Goal: Task Accomplishment & Management: Manage account settings

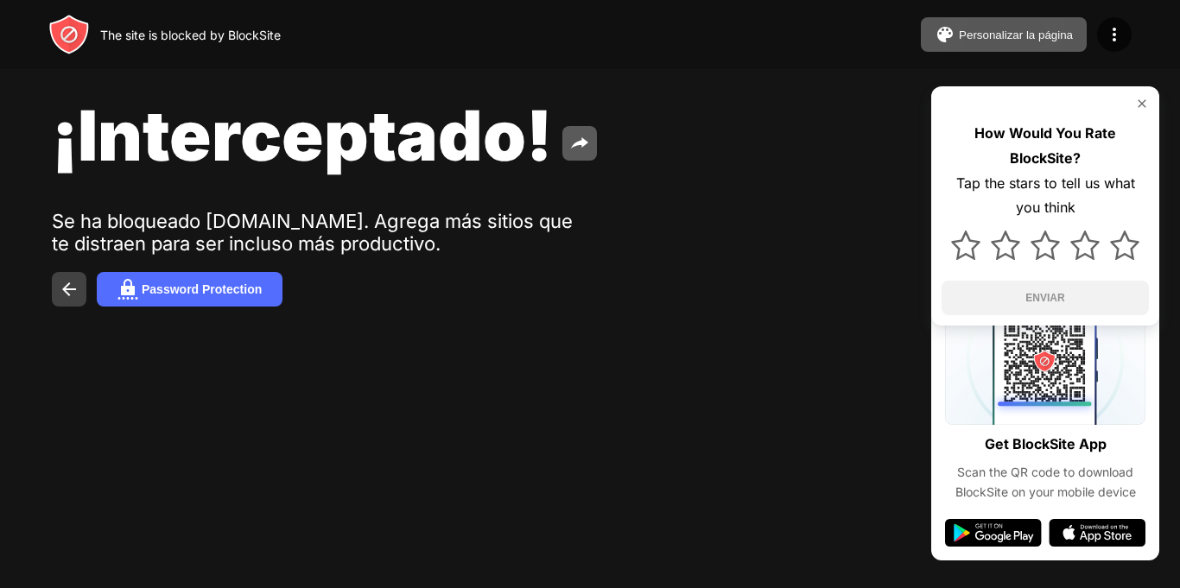
click at [56, 297] on button at bounding box center [69, 289] width 35 height 35
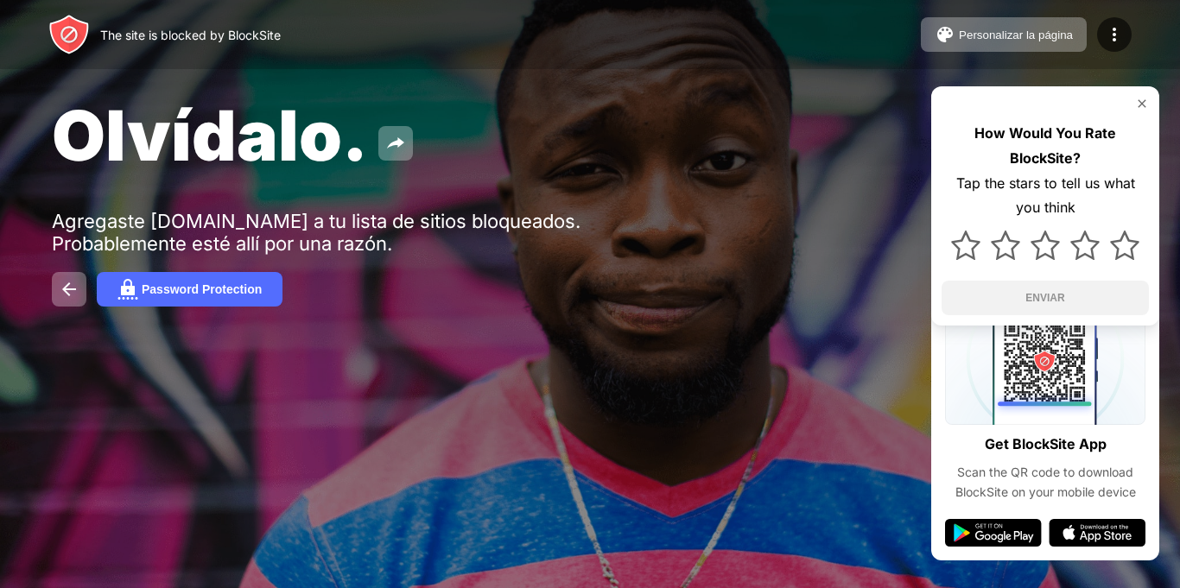
click at [632, 137] on div "Olvídalo." at bounding box center [482, 135] width 861 height 84
click at [79, 294] on button at bounding box center [69, 289] width 35 height 35
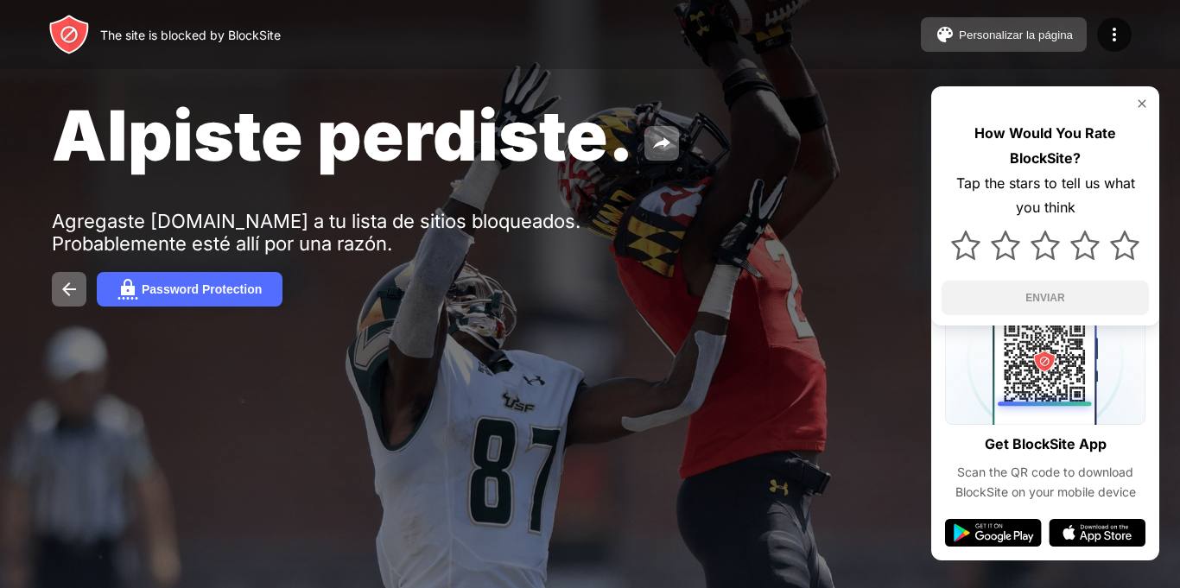
click at [1030, 33] on div "Personalizar la página" at bounding box center [1015, 34] width 114 height 13
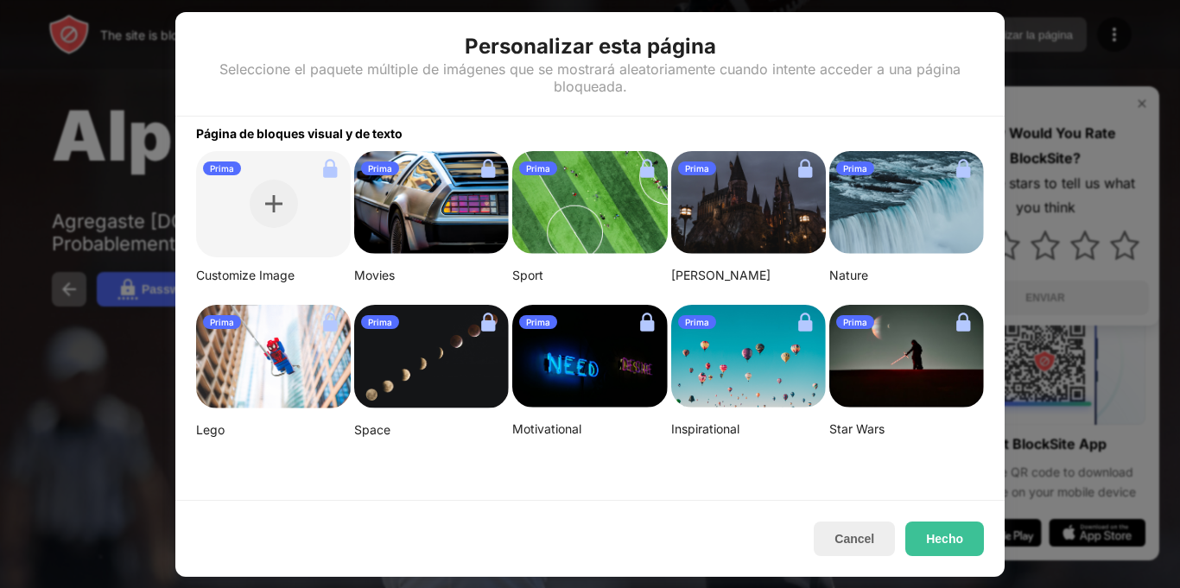
click at [512, 168] on div "Prima" at bounding box center [589, 169] width 155 height 28
click at [876, 542] on button "Cancel" at bounding box center [853, 539] width 81 height 35
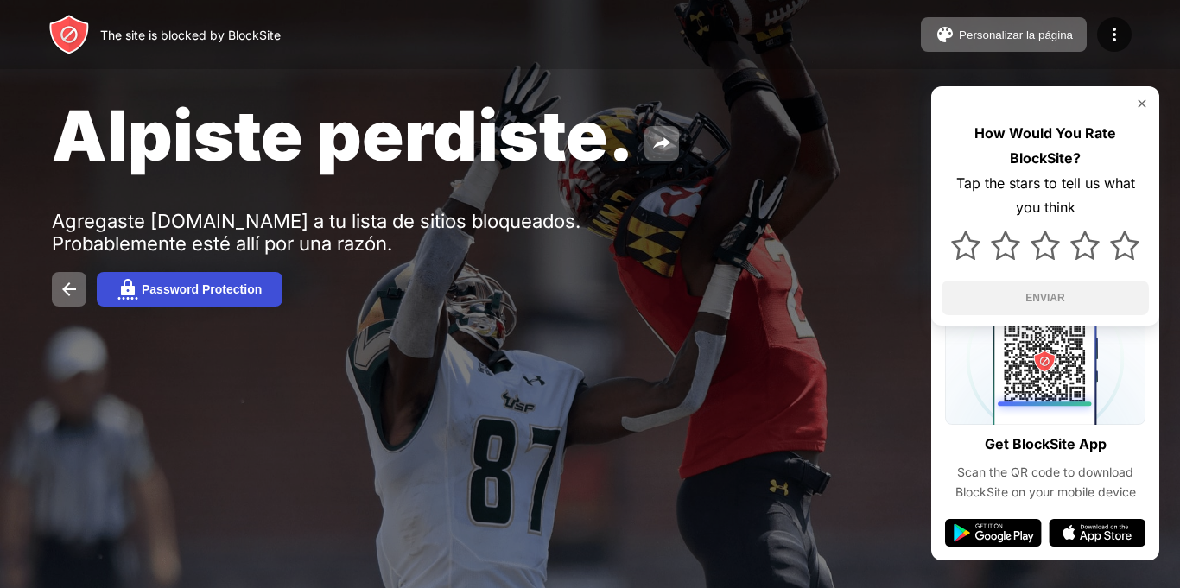
click at [247, 285] on div "Password Protection" at bounding box center [202, 289] width 120 height 14
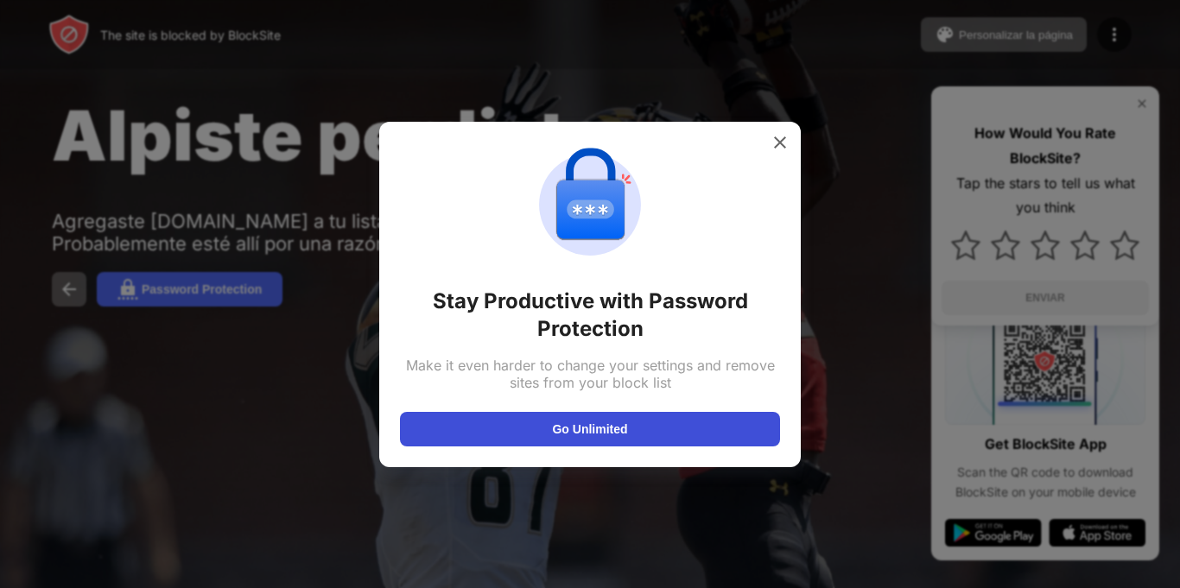
click at [743, 433] on button "Go Unlimited" at bounding box center [590, 429] width 380 height 35
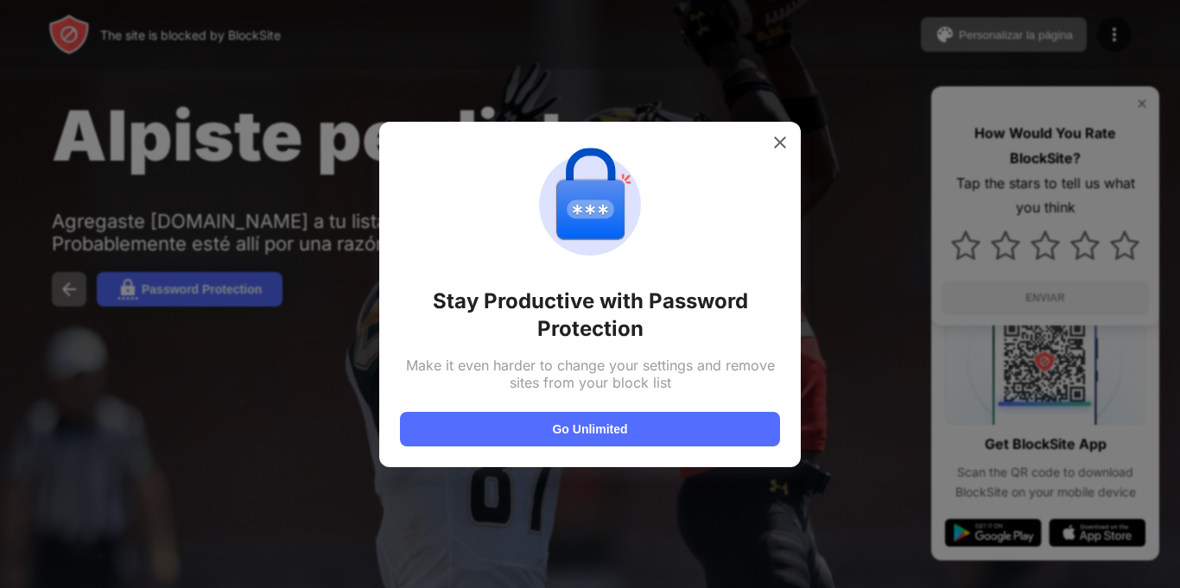
click at [956, 238] on div at bounding box center [590, 294] width 1180 height 588
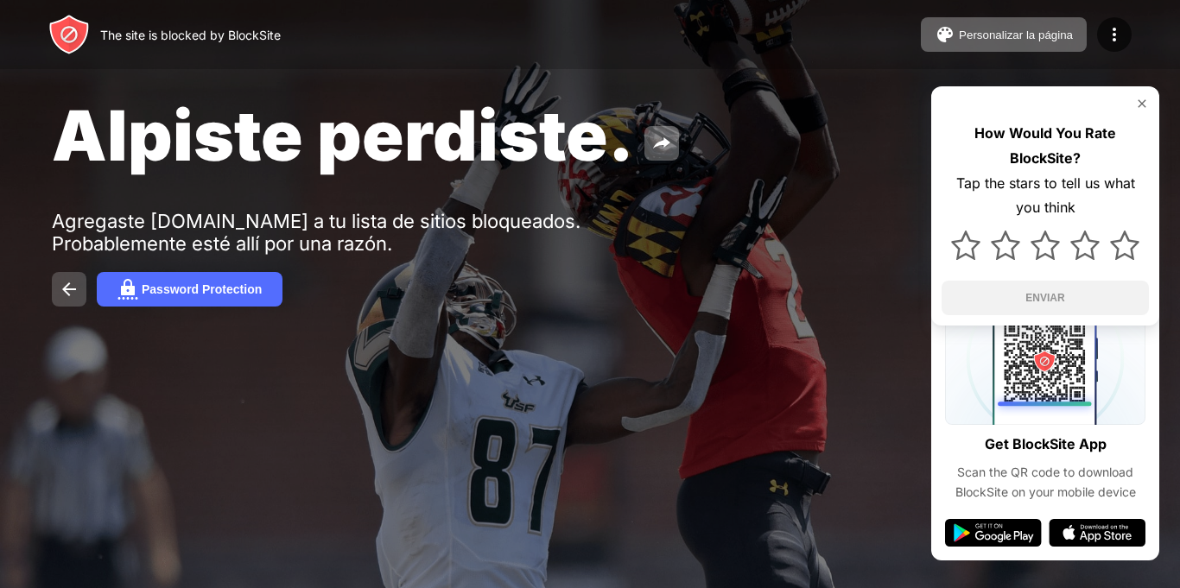
click at [61, 292] on img at bounding box center [69, 289] width 21 height 21
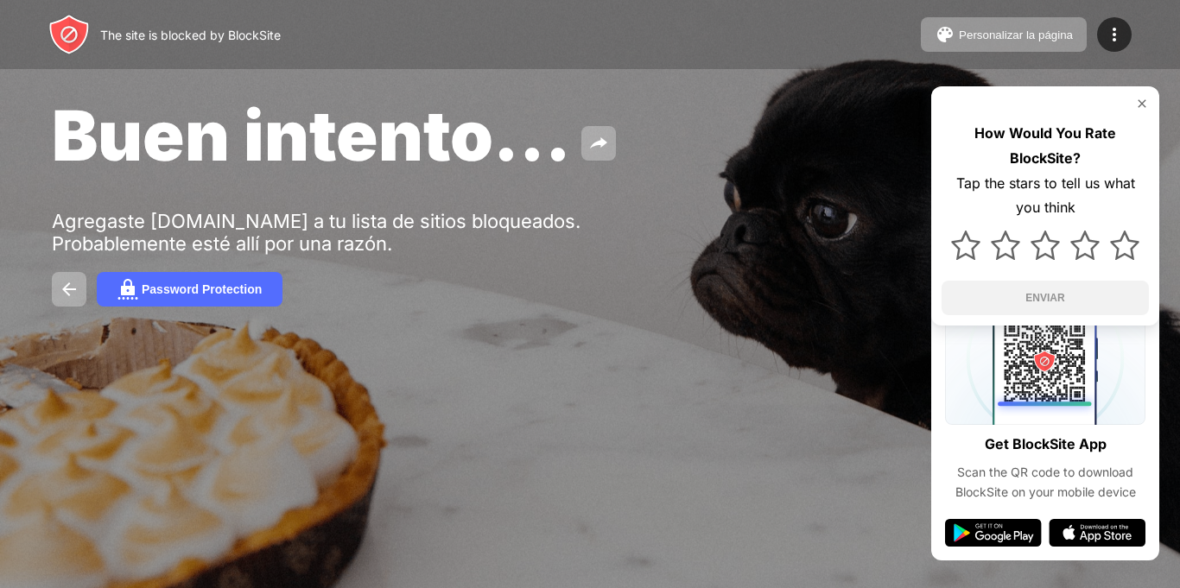
click at [856, 471] on div at bounding box center [590, 294] width 1180 height 588
click at [610, 75] on div "Buen intento... Agregaste classroom.google.com a tu lista de sitios bloqueados.…" at bounding box center [590, 200] width 1180 height 400
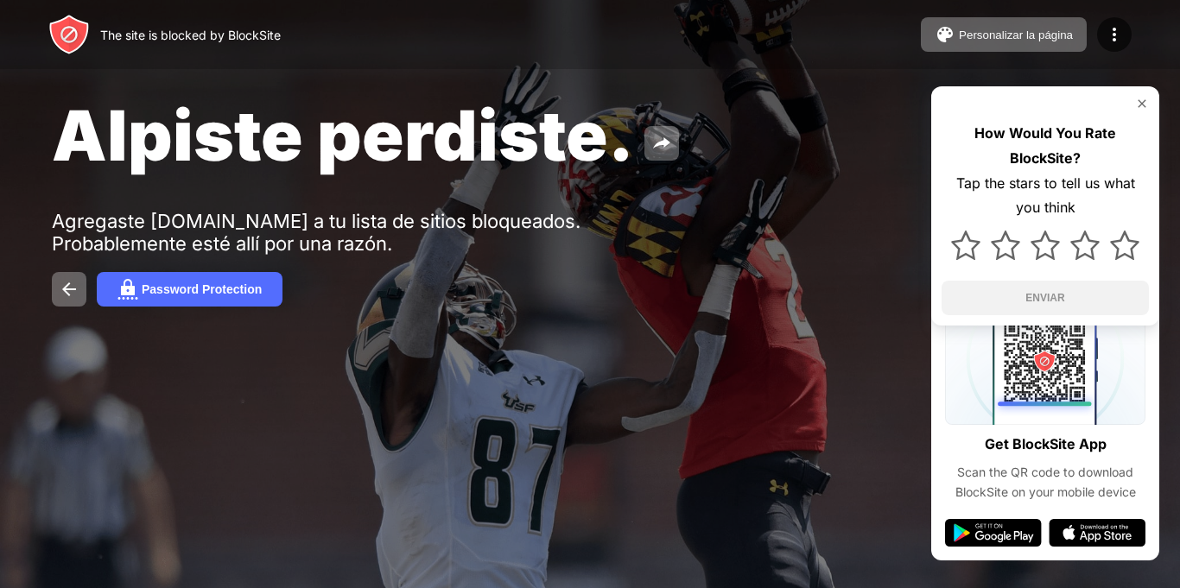
click at [1144, 101] on img at bounding box center [1142, 104] width 14 height 14
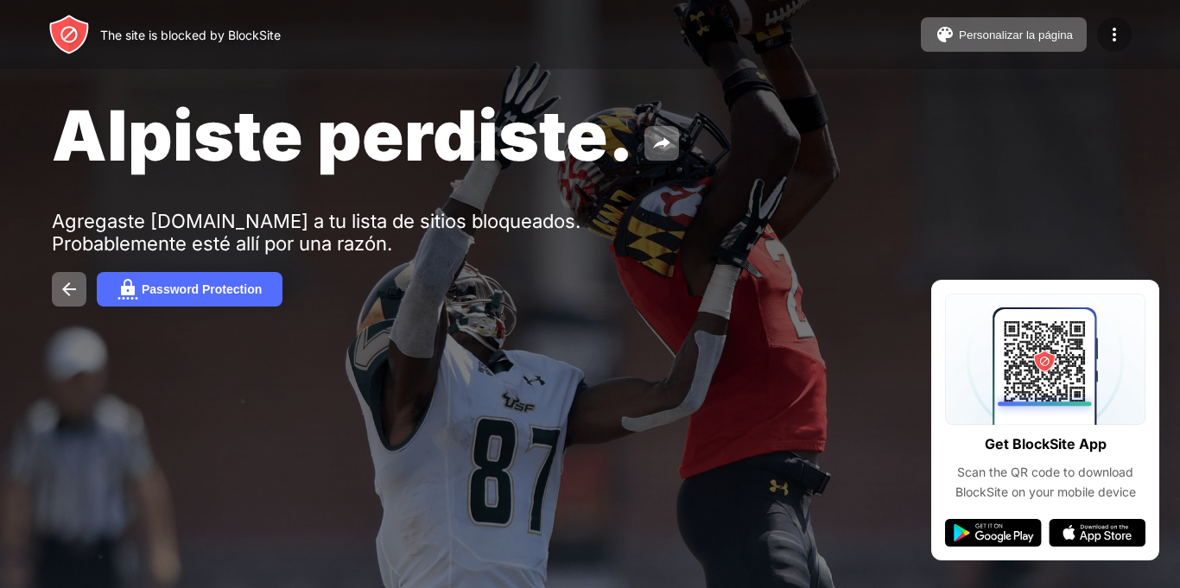
click at [1114, 35] on img at bounding box center [1114, 34] width 21 height 21
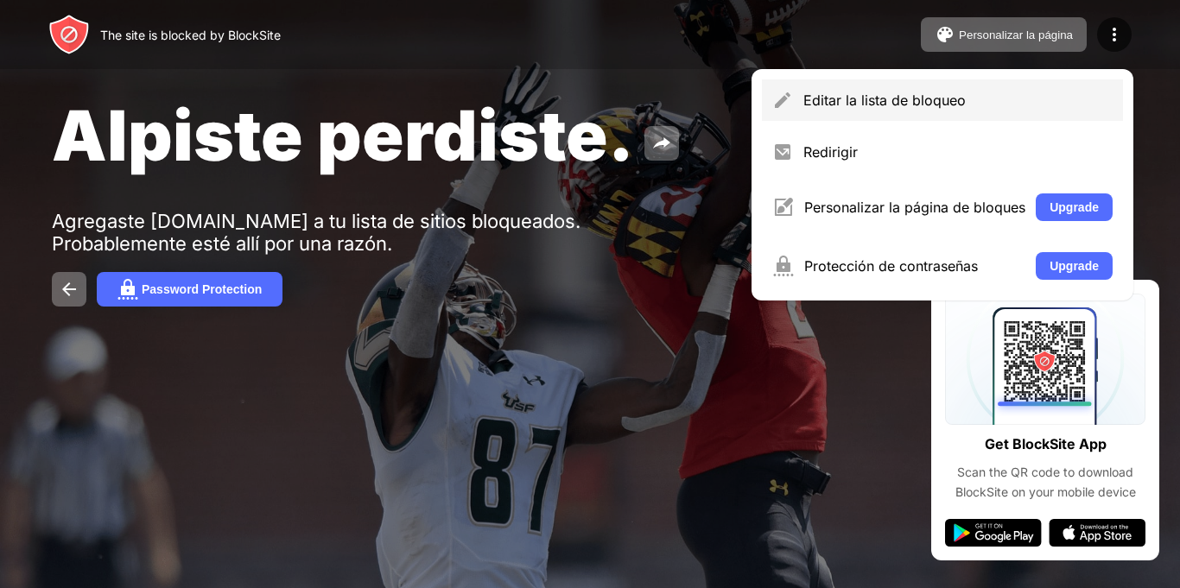
click at [897, 112] on div "Editar la lista de bloqueo" at bounding box center [942, 99] width 361 height 41
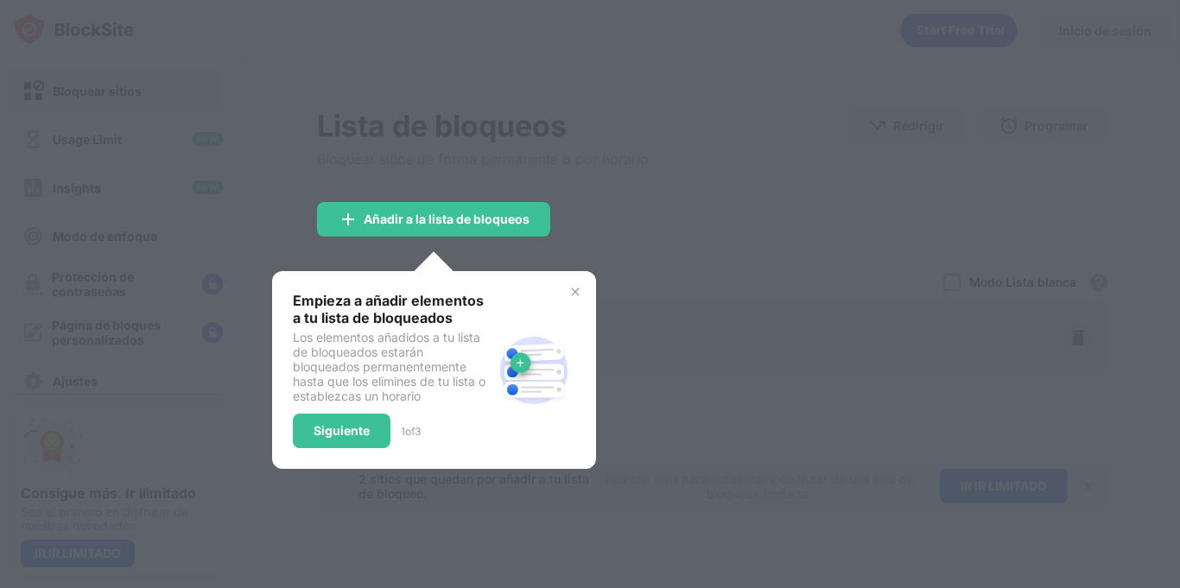
click at [308, 422] on div "Siguiente" at bounding box center [342, 431] width 98 height 35
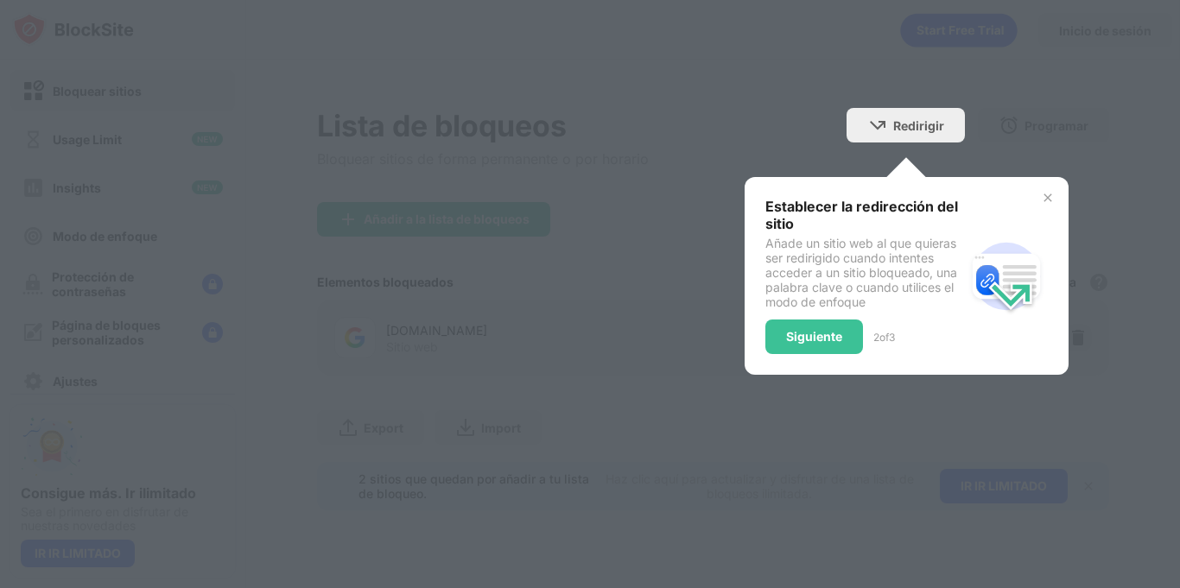
click at [1033, 208] on div "Establecer la redirección del sitio Añade un sitio web al que quieras ser redir…" at bounding box center [906, 276] width 282 height 156
click at [1024, 194] on div "Establecer la redirección del sitio Añade un sitio web al que quieras ser redir…" at bounding box center [906, 276] width 324 height 198
click at [1048, 195] on img at bounding box center [1048, 198] width 14 height 14
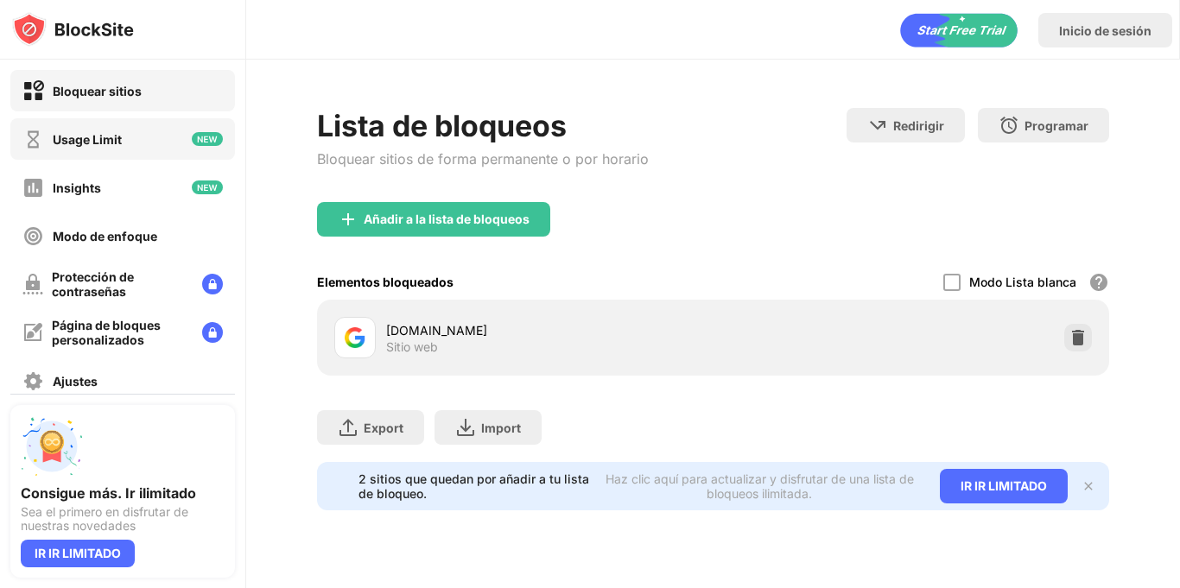
click at [76, 159] on div "Usage Limit" at bounding box center [122, 138] width 225 height 41
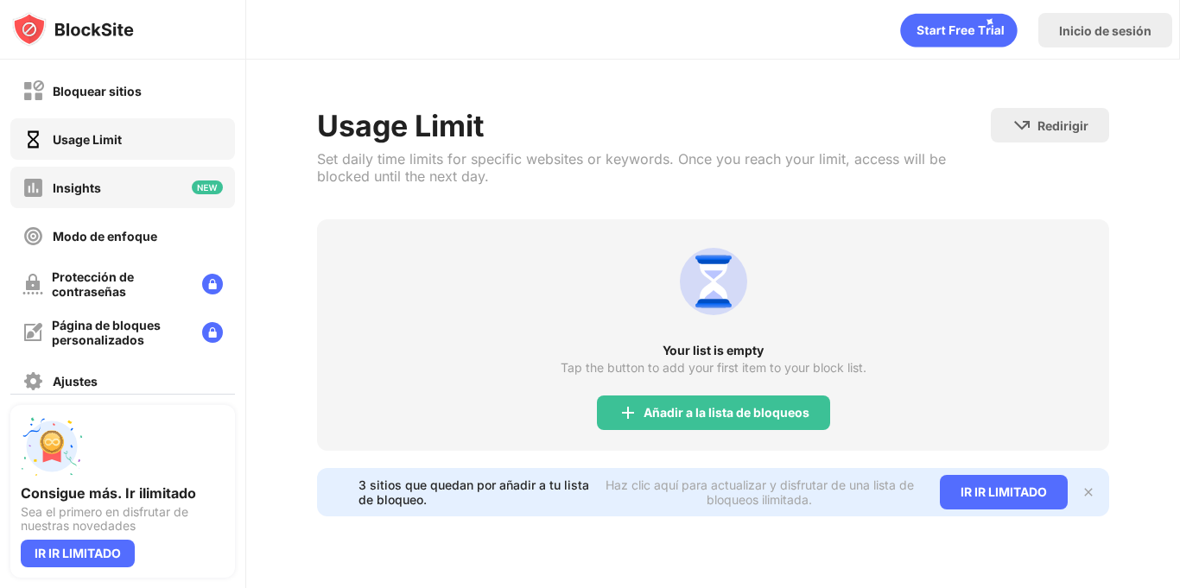
click at [92, 177] on div "Insights" at bounding box center [61, 188] width 79 height 22
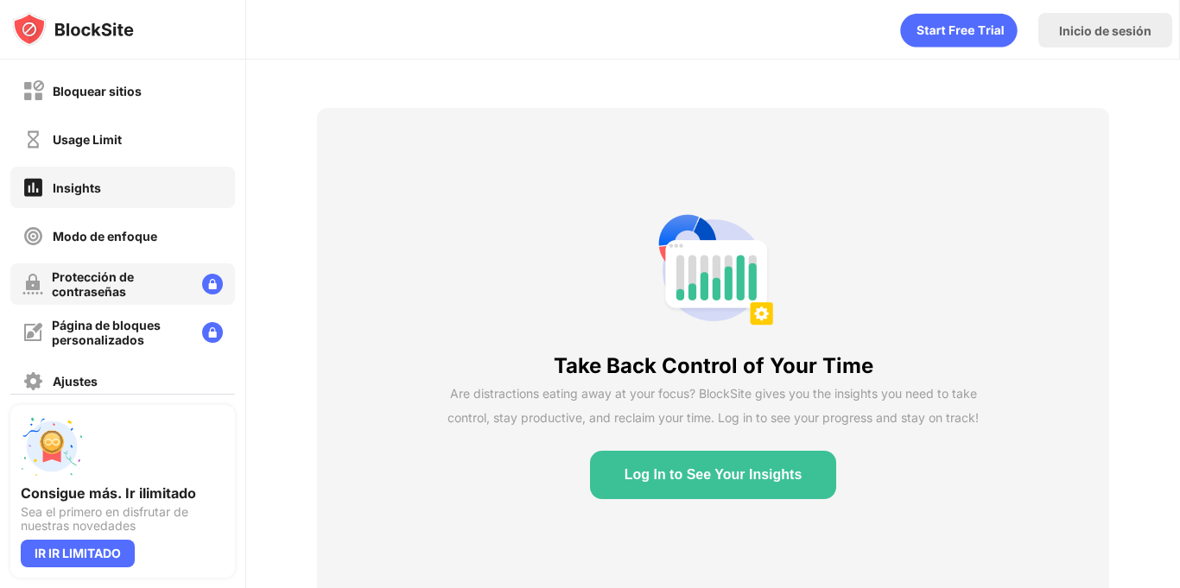
click at [151, 276] on div "Protección de contraseñas" at bounding box center [120, 283] width 136 height 29
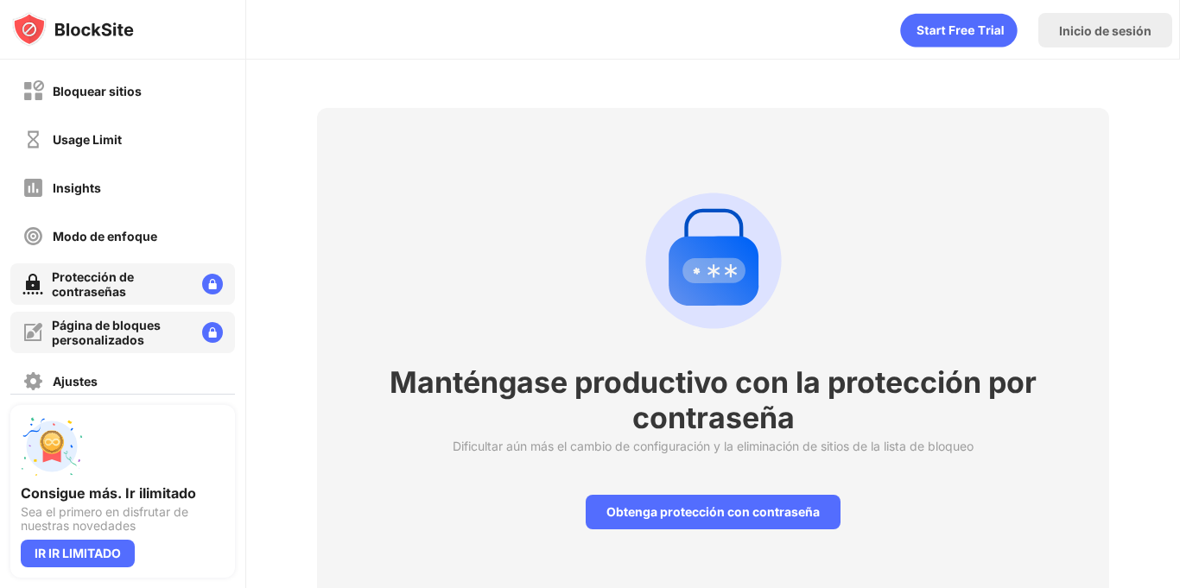
click at [127, 332] on div "Página de bloques personalizados" at bounding box center [120, 332] width 136 height 29
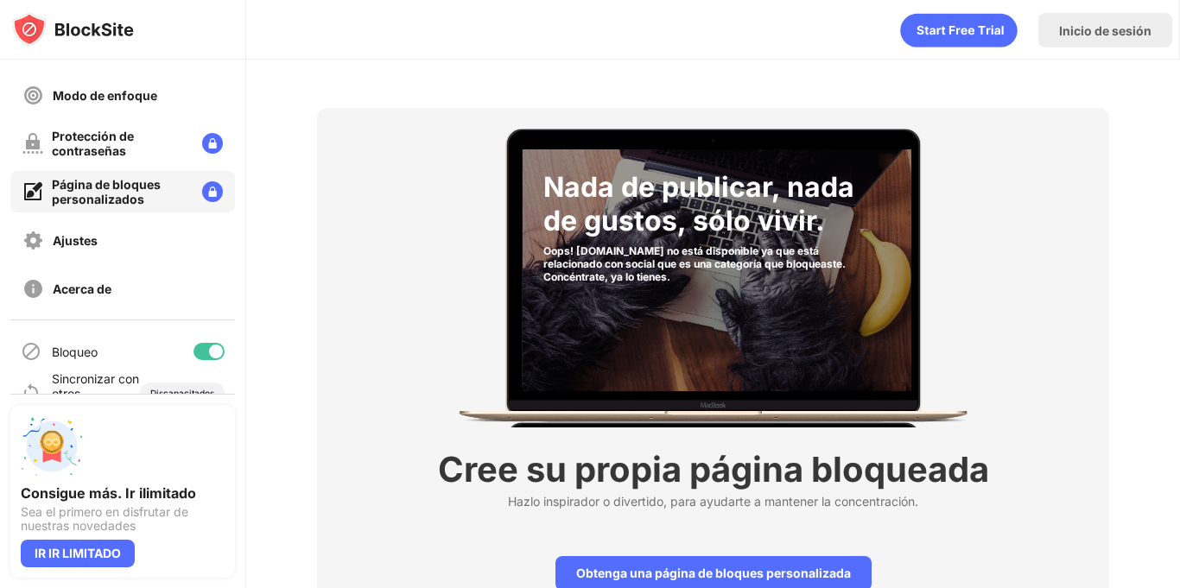
scroll to position [142, 0]
click at [109, 131] on div "Protección de contraseñas" at bounding box center [120, 142] width 136 height 29
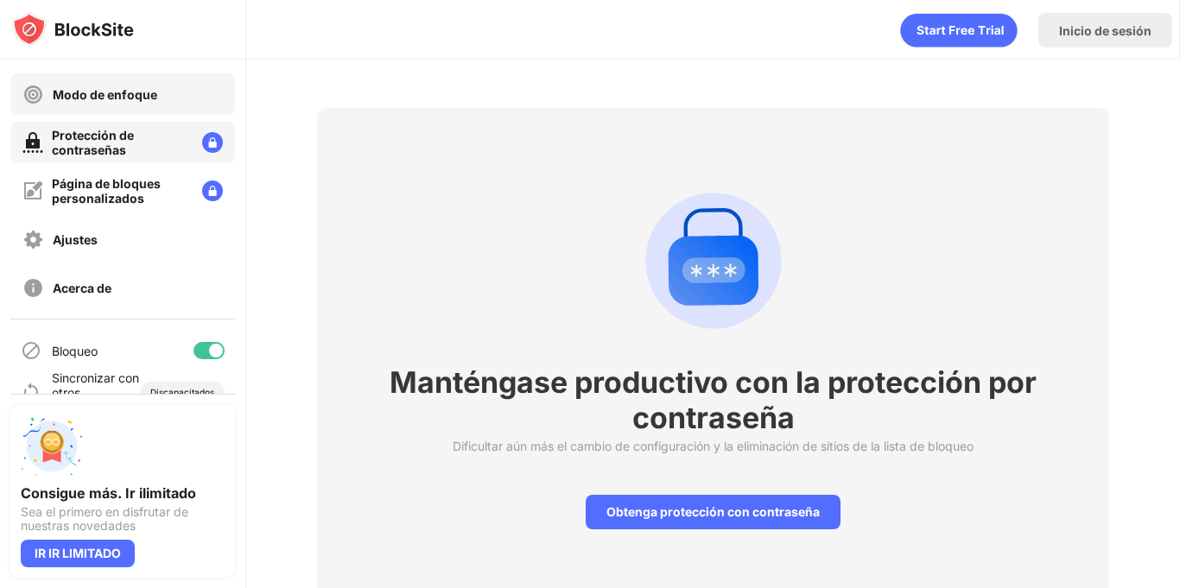
click at [126, 88] on div "Modo de enfoque" at bounding box center [105, 94] width 104 height 15
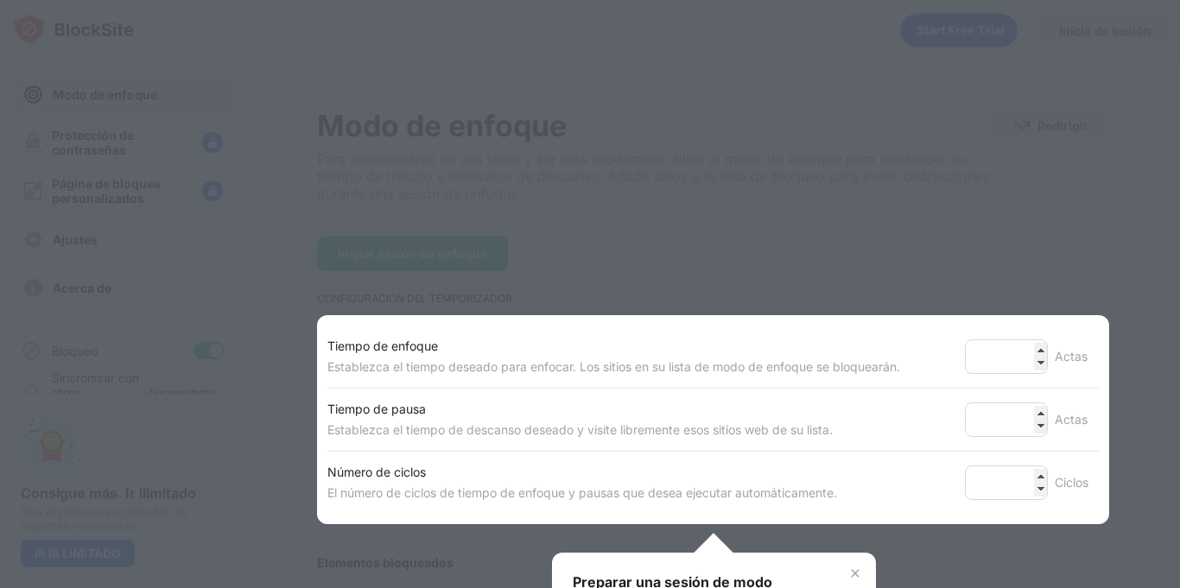
click at [769, 292] on div at bounding box center [590, 294] width 1180 height 588
click at [851, 578] on img at bounding box center [855, 573] width 14 height 14
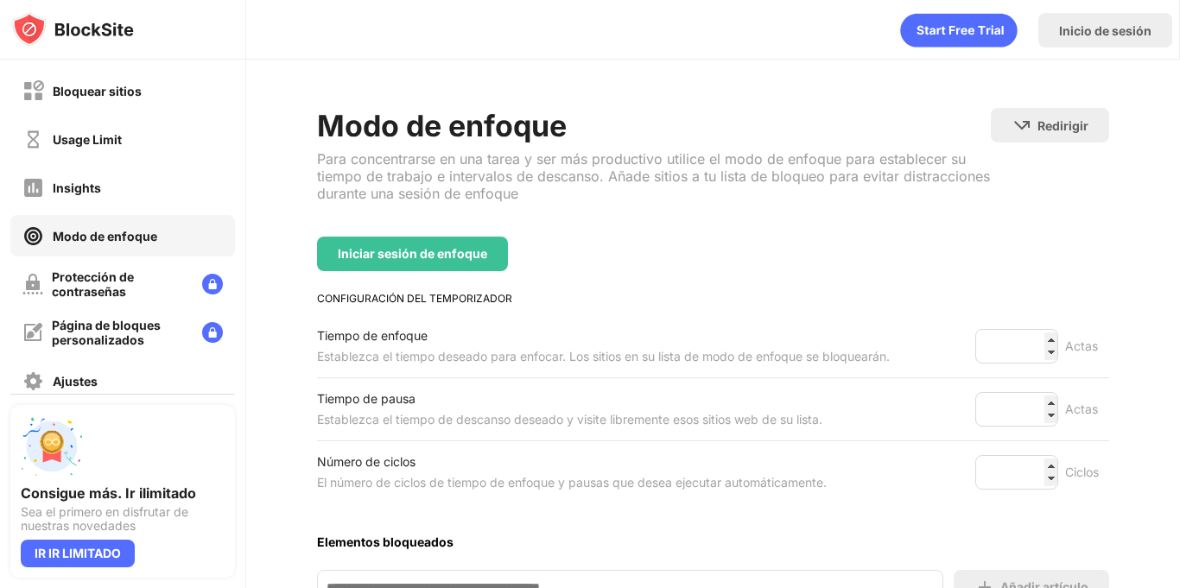
click at [59, 148] on div "Usage Limit" at bounding box center [71, 140] width 99 height 22
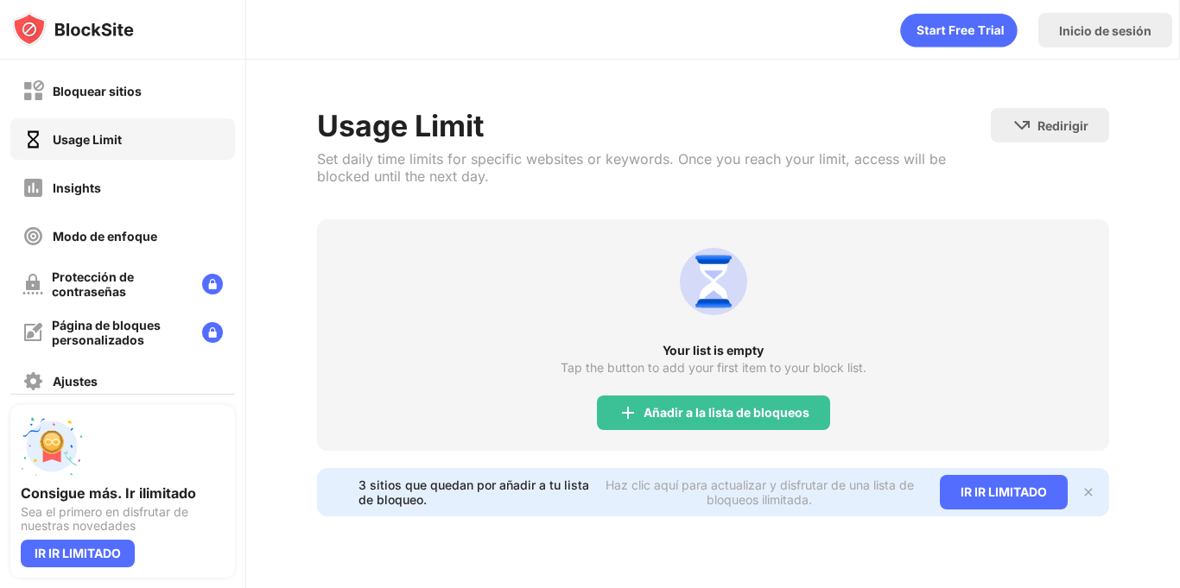
click at [60, 104] on div "Bloquear sitios" at bounding box center [122, 90] width 225 height 41
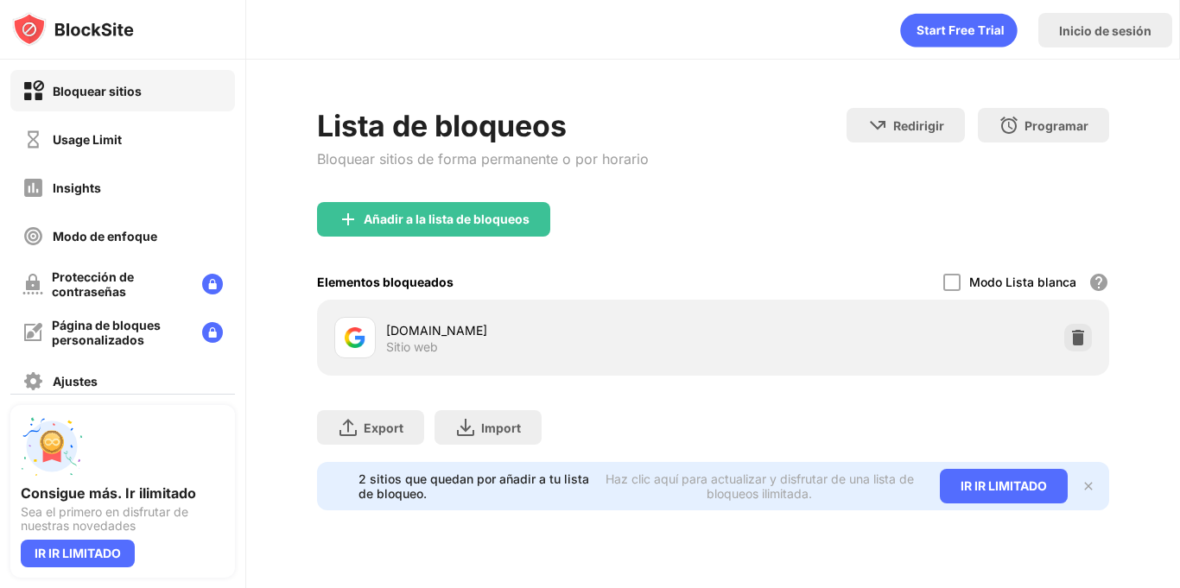
click at [41, 34] on img at bounding box center [73, 29] width 122 height 35
click at [116, 26] on img at bounding box center [73, 29] width 122 height 35
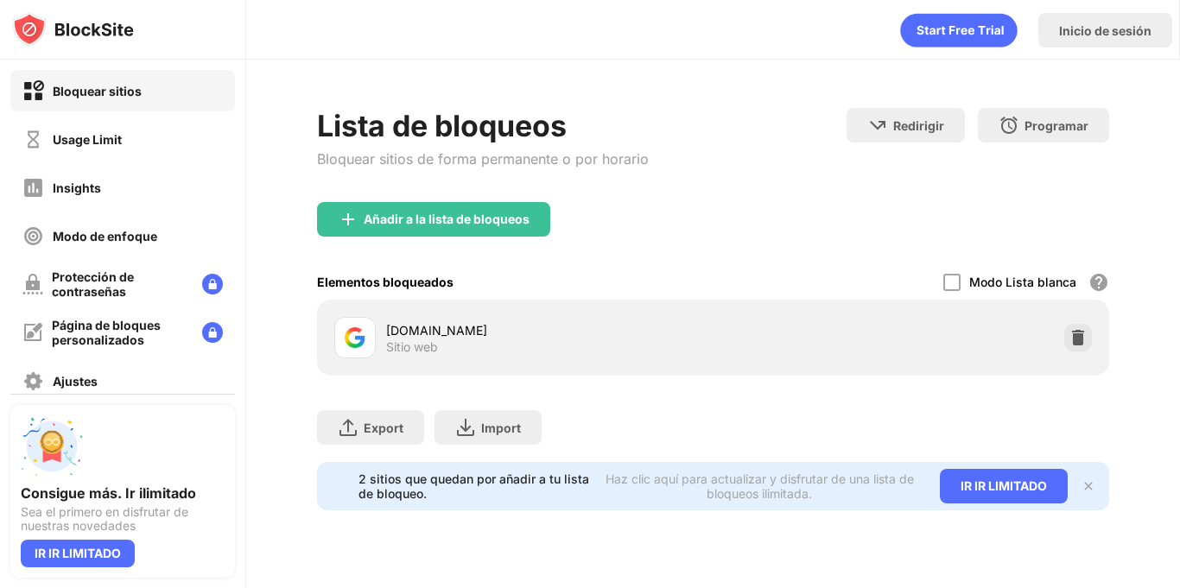
click at [31, 8] on div at bounding box center [122, 30] width 245 height 60
click at [21, 3] on div at bounding box center [122, 30] width 245 height 60
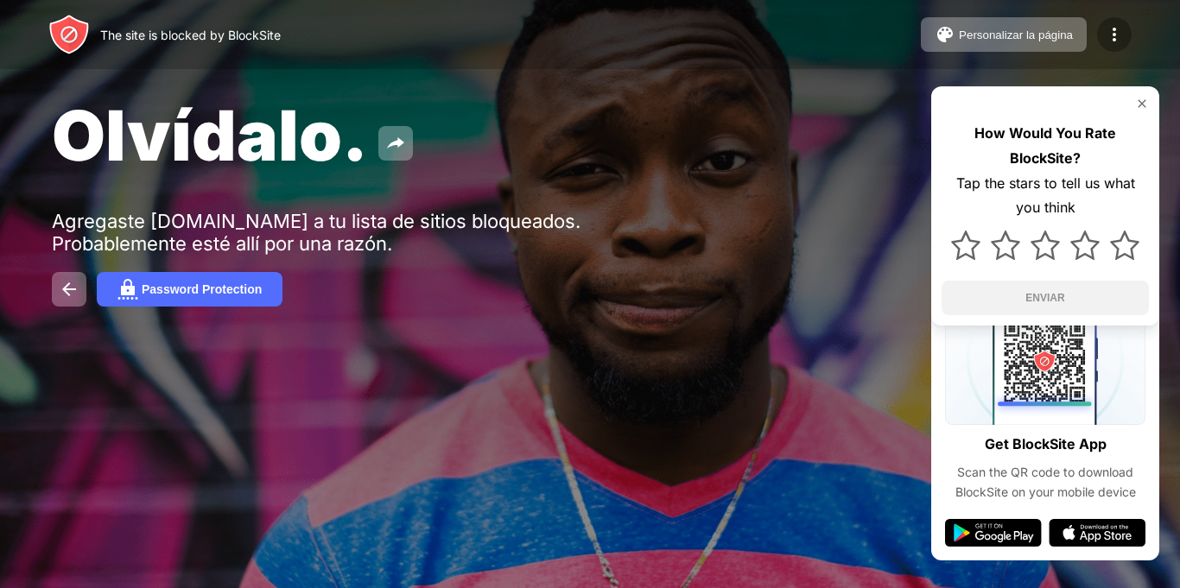
click at [1118, 35] on img at bounding box center [1114, 34] width 21 height 21
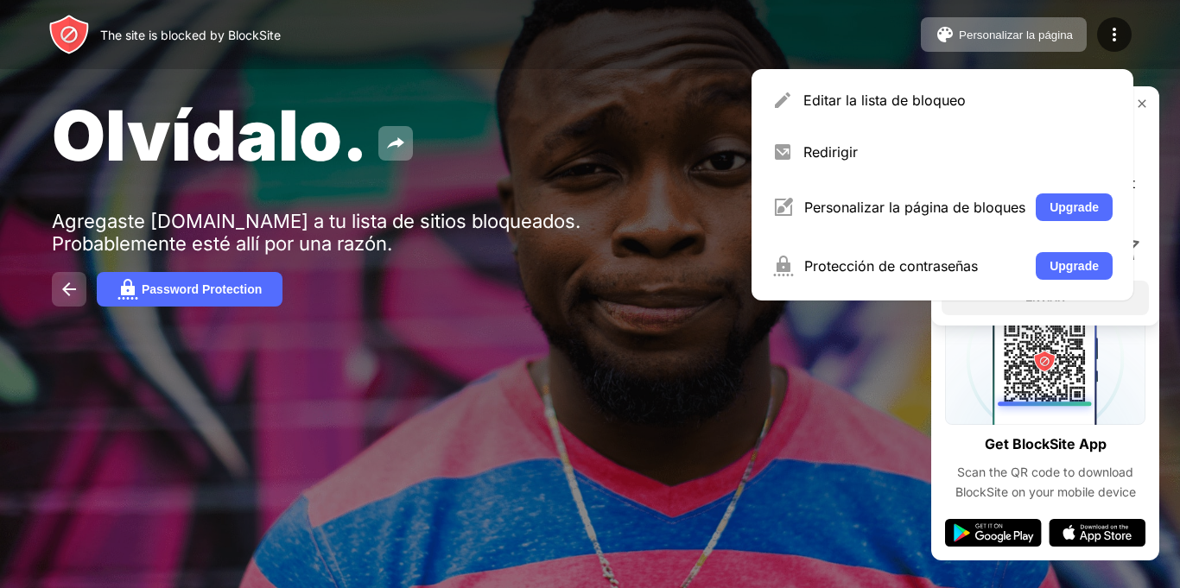
click at [61, 286] on img at bounding box center [69, 289] width 21 height 21
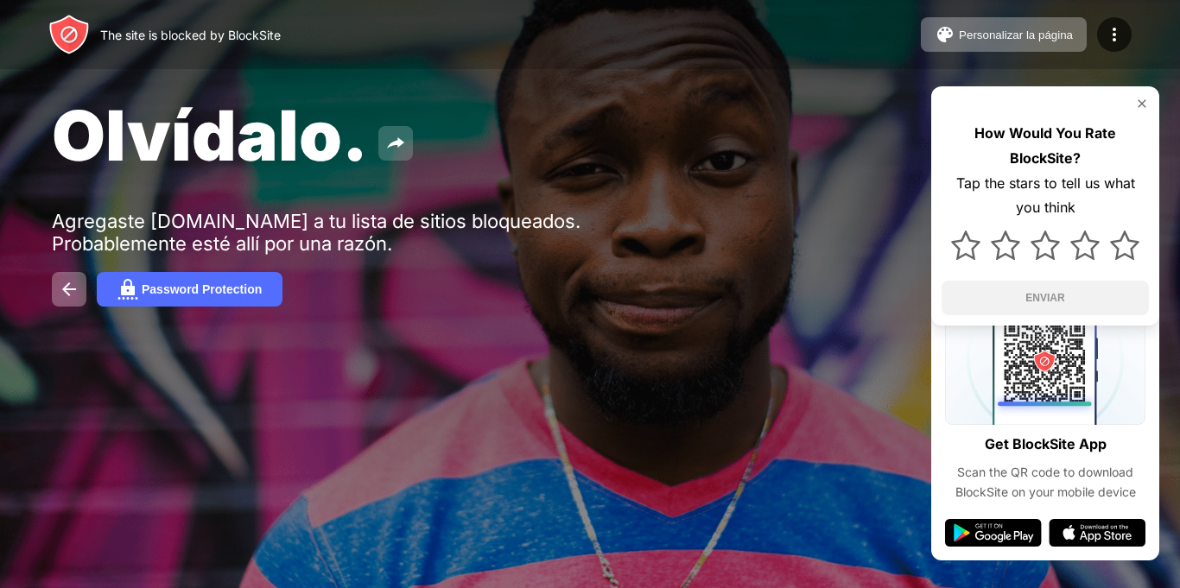
click at [389, 130] on button at bounding box center [395, 143] width 35 height 35
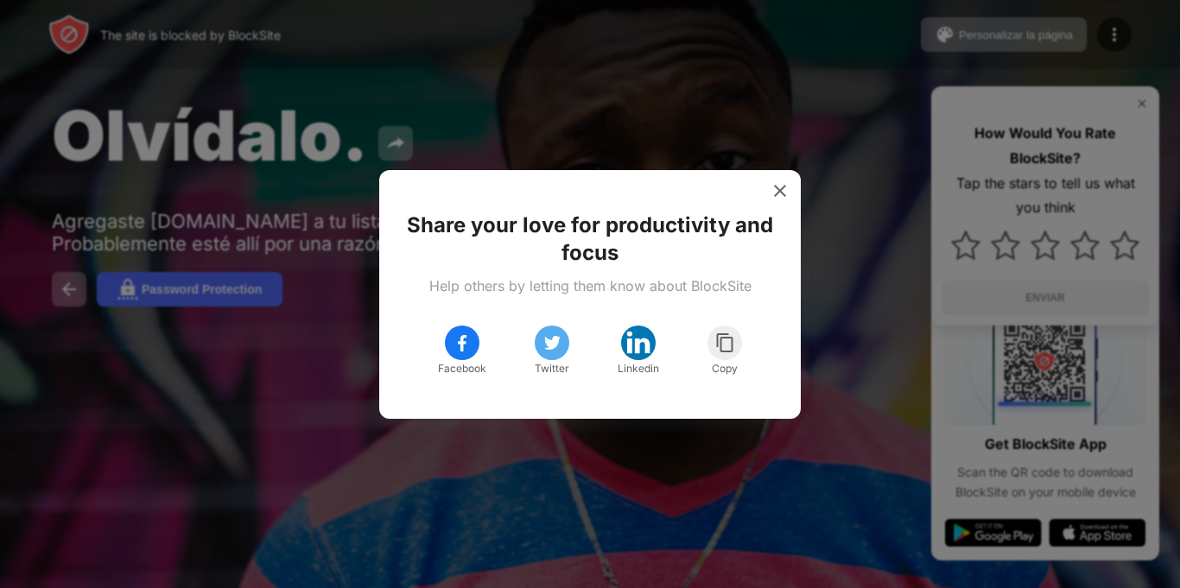
click at [783, 184] on img at bounding box center [779, 190] width 17 height 17
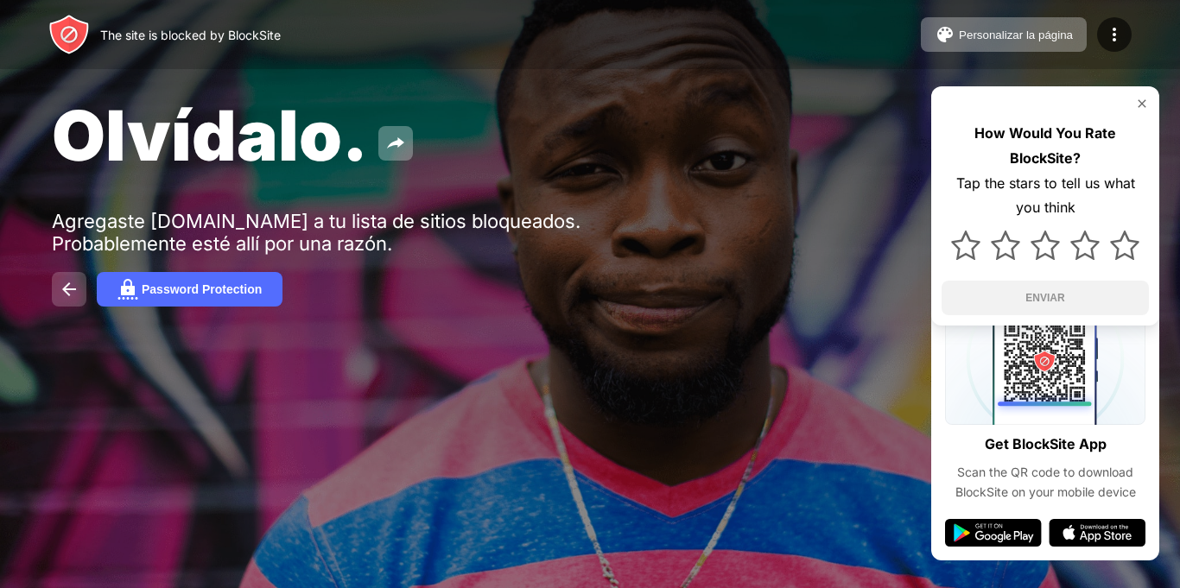
click at [73, 297] on img at bounding box center [69, 289] width 21 height 21
click at [84, 293] on button at bounding box center [69, 289] width 35 height 35
click at [71, 297] on img at bounding box center [69, 289] width 21 height 21
click at [64, 297] on img at bounding box center [69, 289] width 21 height 21
click at [63, 294] on img at bounding box center [69, 289] width 21 height 21
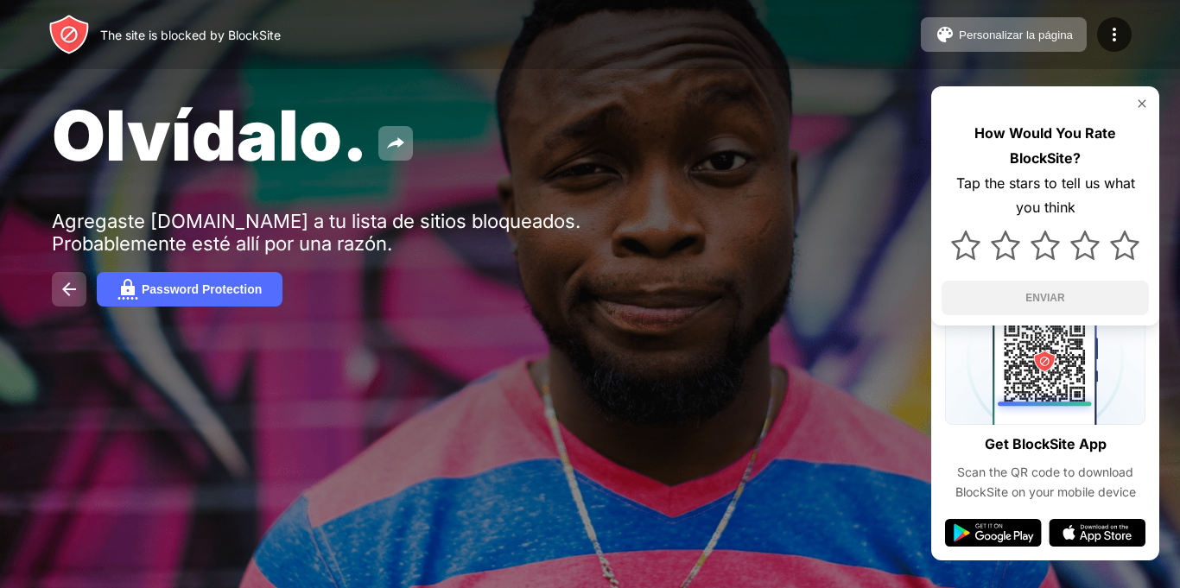
click at [64, 294] on img at bounding box center [69, 289] width 21 height 21
click at [61, 290] on img at bounding box center [69, 289] width 21 height 21
click at [62, 298] on img at bounding box center [69, 289] width 21 height 21
click at [59, 297] on img at bounding box center [69, 289] width 21 height 21
click at [60, 297] on img at bounding box center [69, 289] width 21 height 21
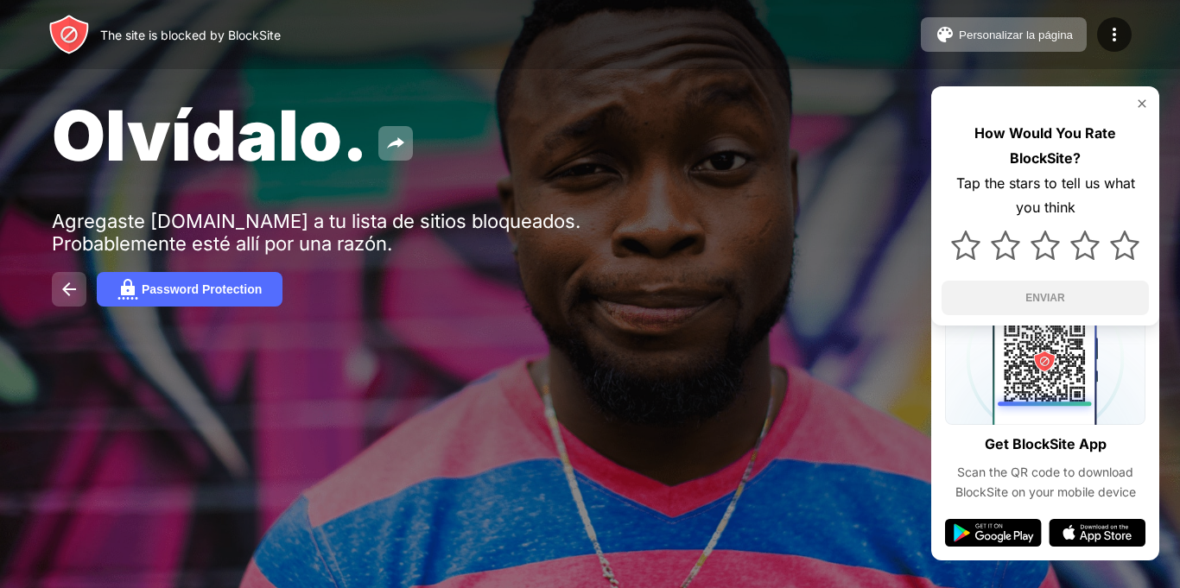
click at [64, 296] on img at bounding box center [69, 289] width 21 height 21
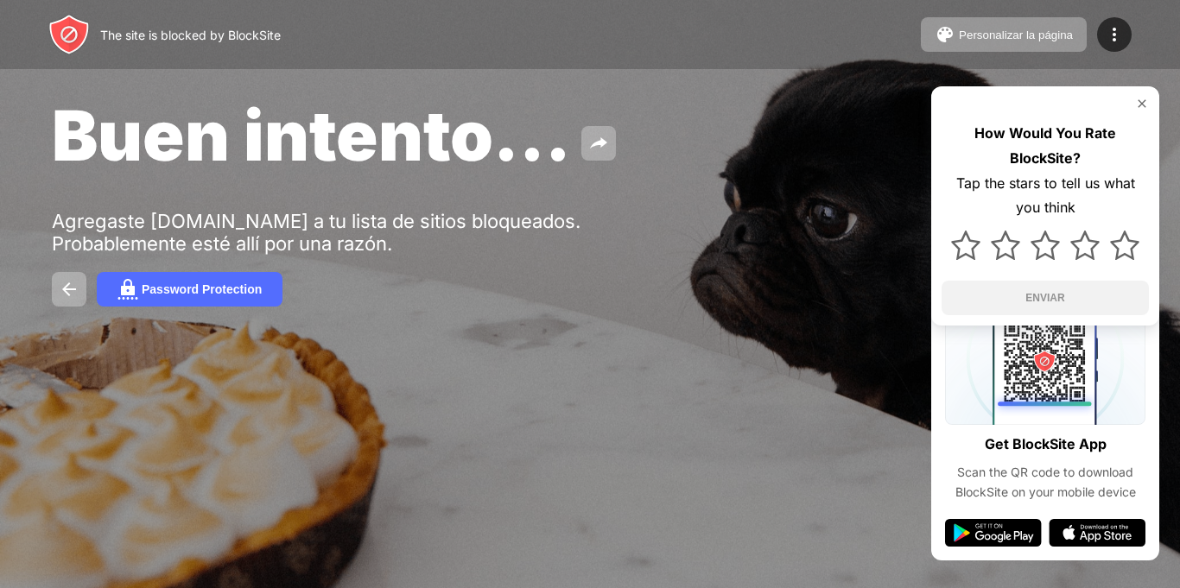
drag, startPoint x: 115, startPoint y: 36, endPoint x: 278, endPoint y: 30, distance: 163.3
click at [278, 30] on div "The site is blocked by BlockSite" at bounding box center [190, 35] width 180 height 15
click at [590, 256] on div "Buen intento... Agregaste classroom.google.com a tu lista de sitios bloqueados.…" at bounding box center [590, 200] width 1180 height 400
click at [1120, 21] on div at bounding box center [1114, 34] width 35 height 35
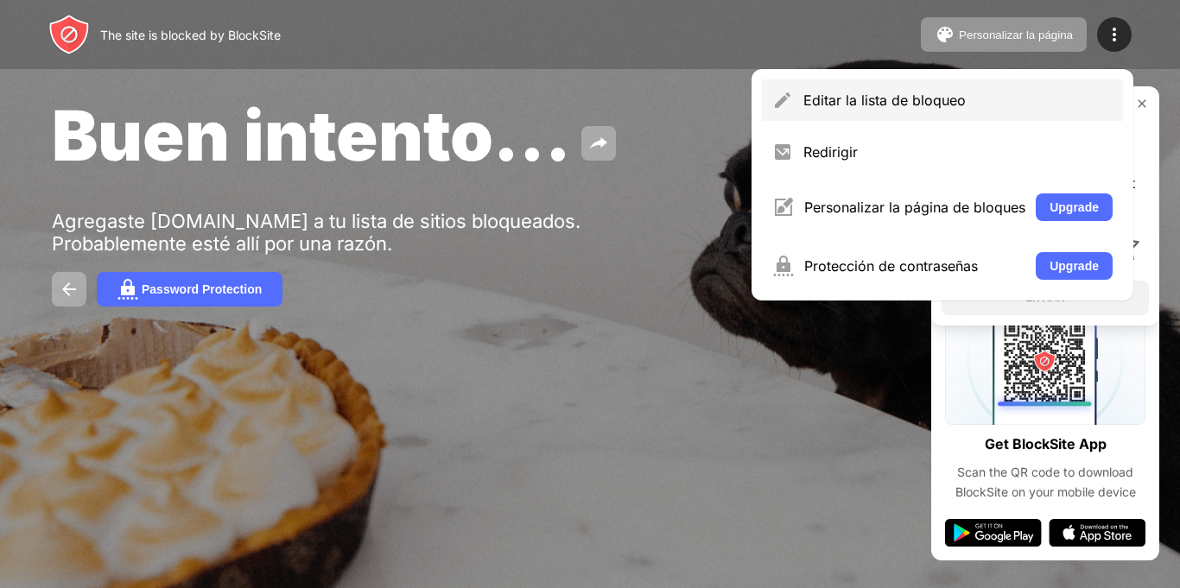
click at [1031, 91] on div "Editar la lista de bloqueo" at bounding box center [942, 99] width 361 height 41
